Goal: Check status

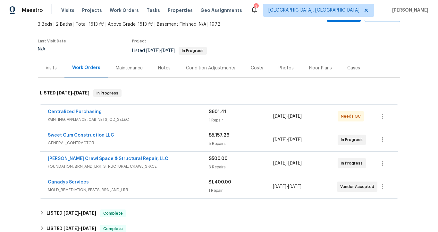
scroll to position [38, 0]
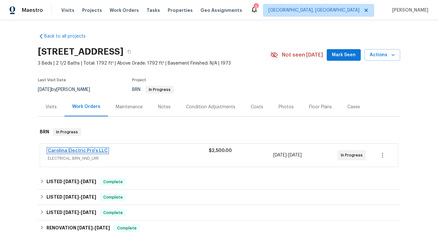
click at [82, 150] on link "Carolina Electric Pro's LLC" at bounding box center [78, 150] width 60 height 4
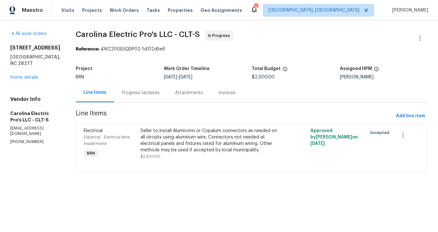
click at [157, 94] on div "Progress Updates" at bounding box center [141, 93] width 38 height 6
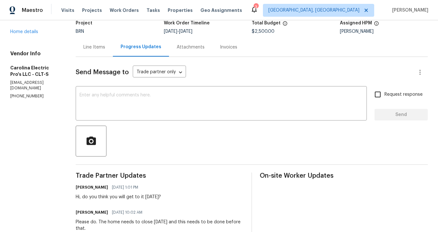
scroll to position [31, 0]
